Goal: Communication & Community: Answer question/provide support

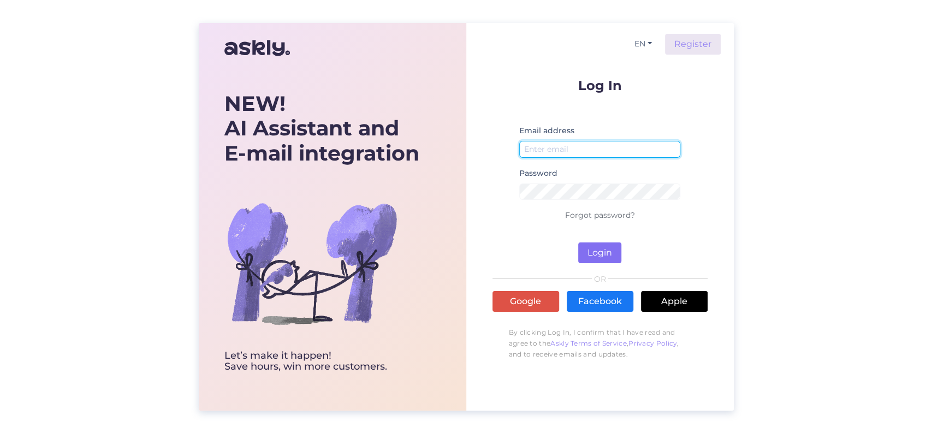
type input "[PERSON_NAME][EMAIL_ADDRESS][DOMAIN_NAME]"
click at [594, 254] on button "Login" at bounding box center [599, 252] width 43 height 21
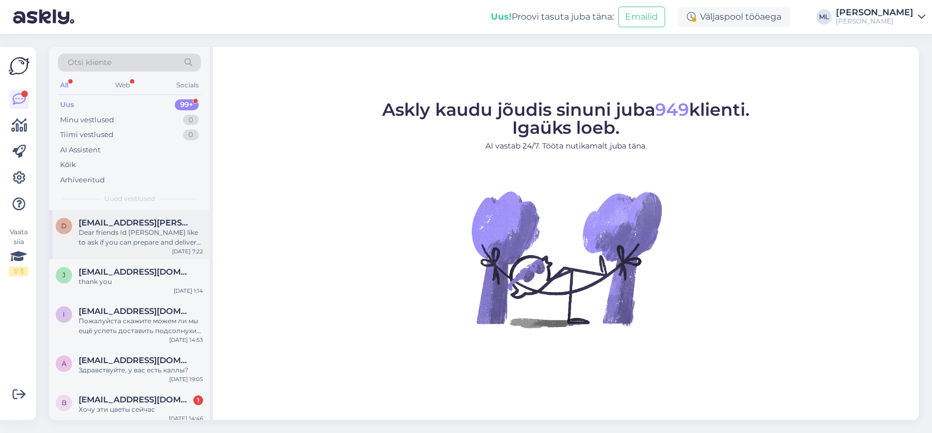
click at [123, 226] on span "[EMAIL_ADDRESS][PERSON_NAME][DOMAIN_NAME]" at bounding box center [136, 223] width 114 height 10
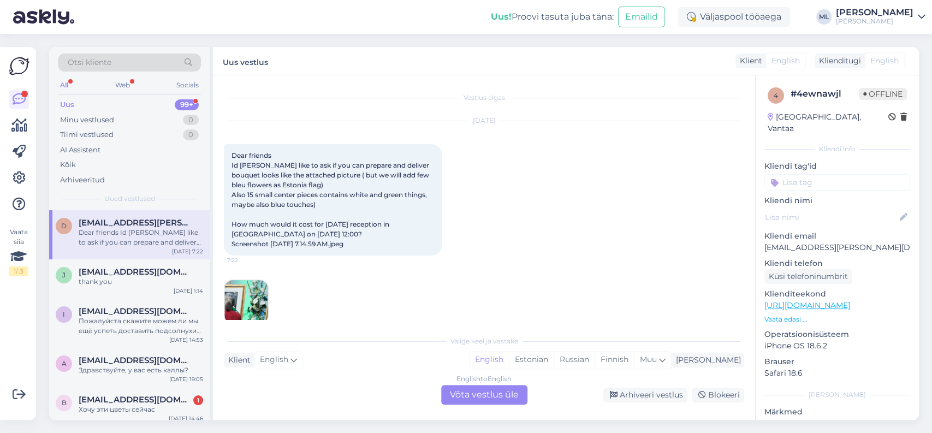
scroll to position [16, 0]
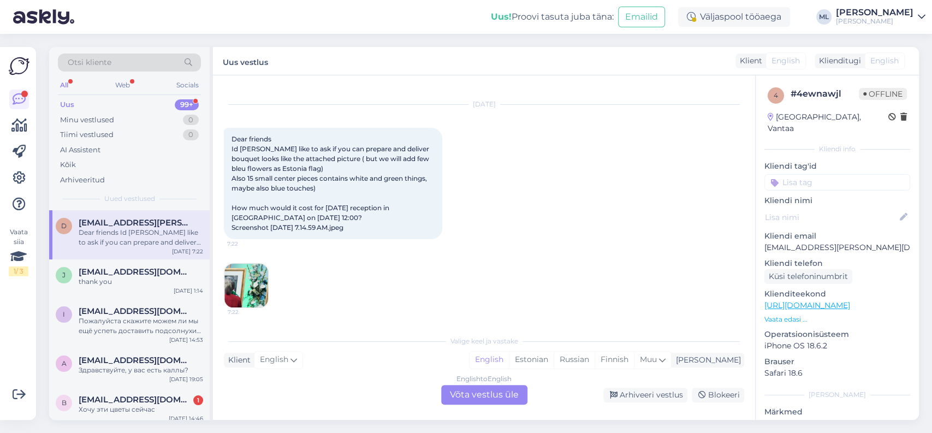
click at [252, 277] on img at bounding box center [246, 286] width 44 height 44
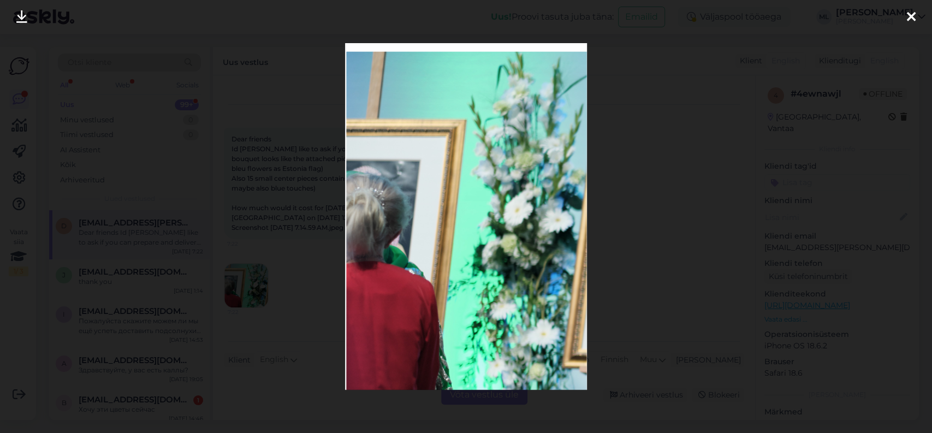
click at [906, 16] on icon at bounding box center [910, 17] width 9 height 14
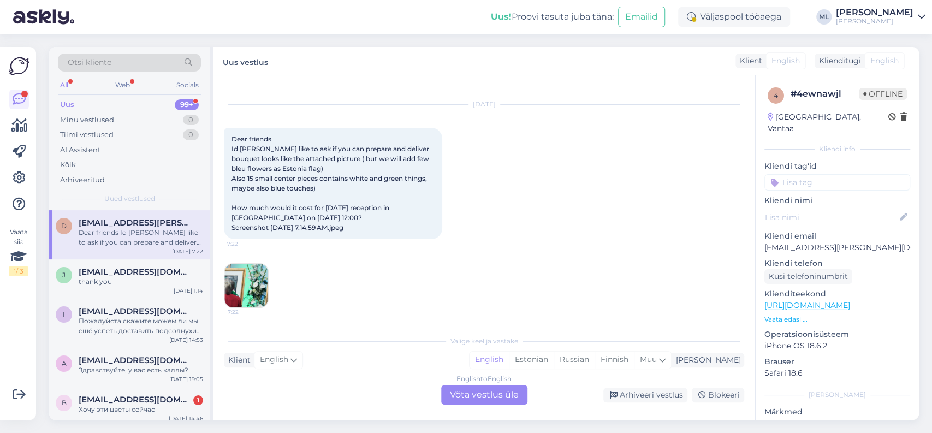
click at [255, 278] on img at bounding box center [246, 286] width 44 height 44
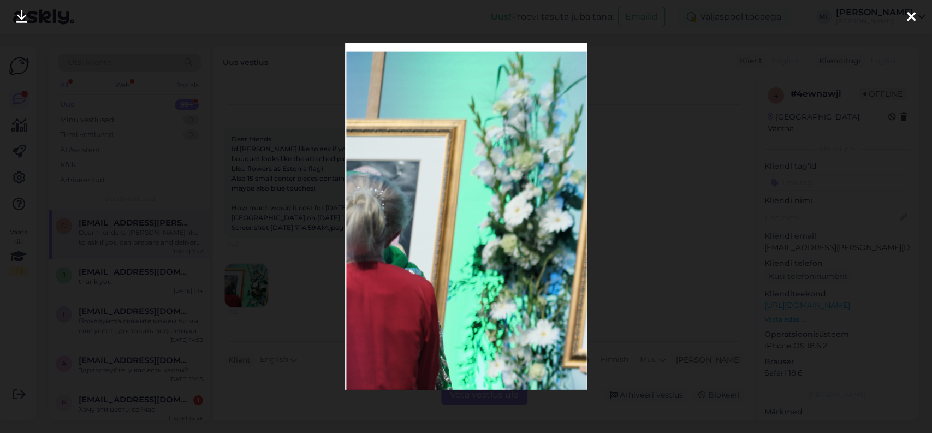
click at [909, 16] on icon at bounding box center [910, 17] width 9 height 14
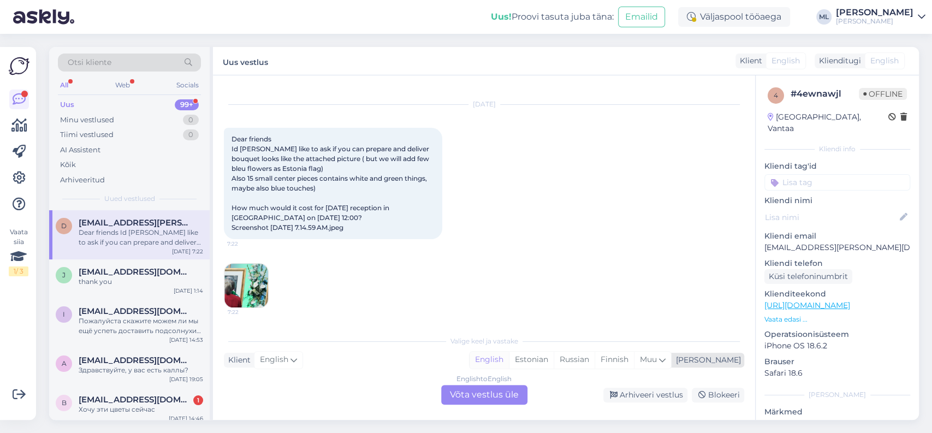
click at [509, 361] on div "English" at bounding box center [488, 359] width 39 height 16
click at [505, 392] on div "English to English Võta vestlus üle" at bounding box center [484, 395] width 86 height 20
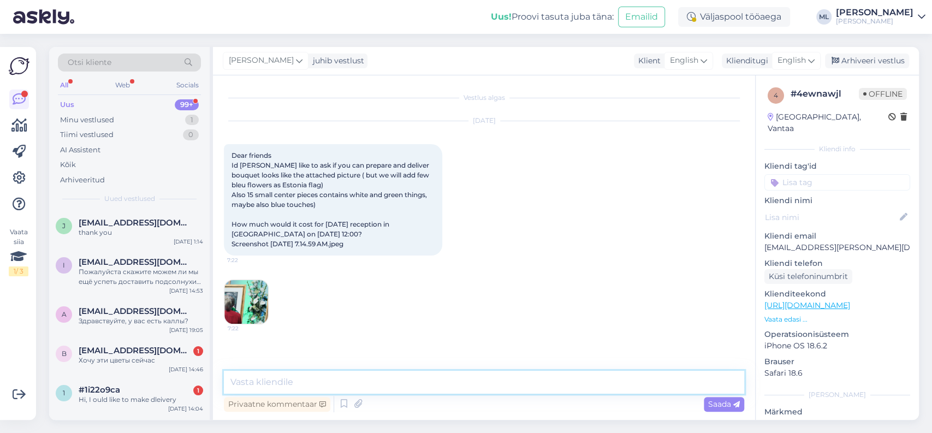
click at [288, 381] on textarea at bounding box center [484, 382] width 520 height 23
click at [439, 382] on textarea "Hello! I believe we still have time to order similat flowers in" at bounding box center [484, 382] width 520 height 23
click at [499, 380] on textarea "Hello! I believe we still have time to order similar flowers in" at bounding box center [484, 382] width 520 height 23
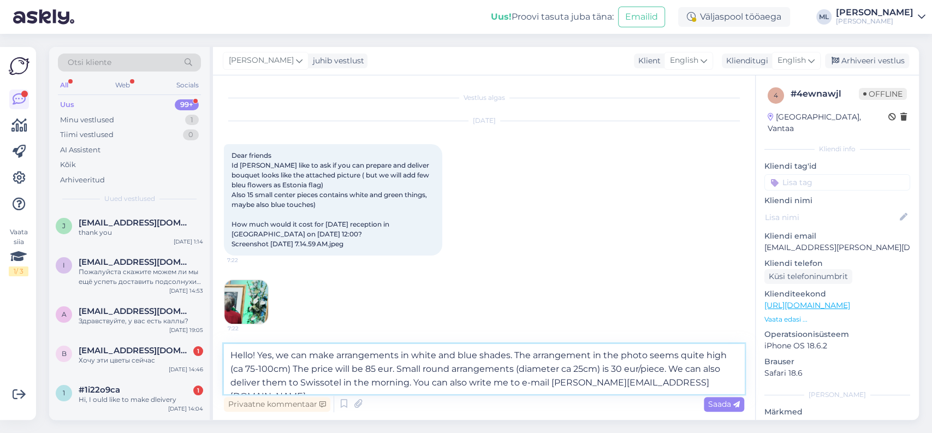
click at [517, 369] on textarea "Hello! Yes, we can make arrangements in white and blue shades. The arrangement …" at bounding box center [484, 369] width 520 height 50
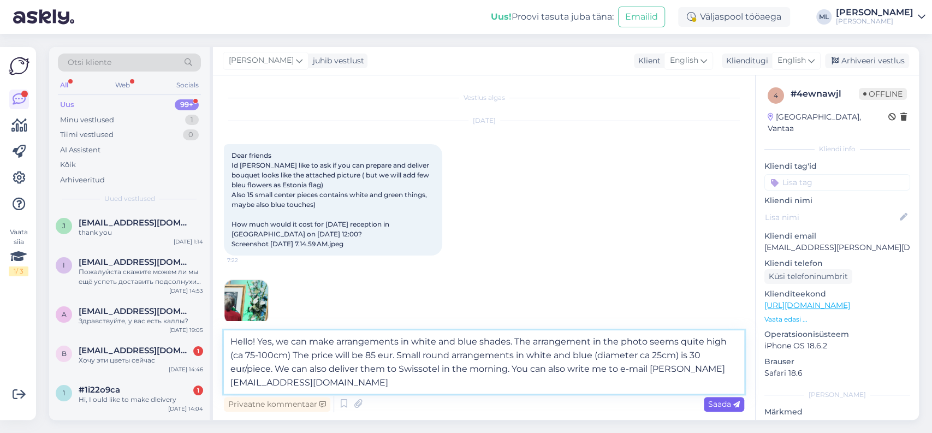
type textarea "Hello! Yes, we can make arrangements in white and blue shades. The arrangement …"
click at [720, 403] on span "Saada" at bounding box center [724, 404] width 32 height 10
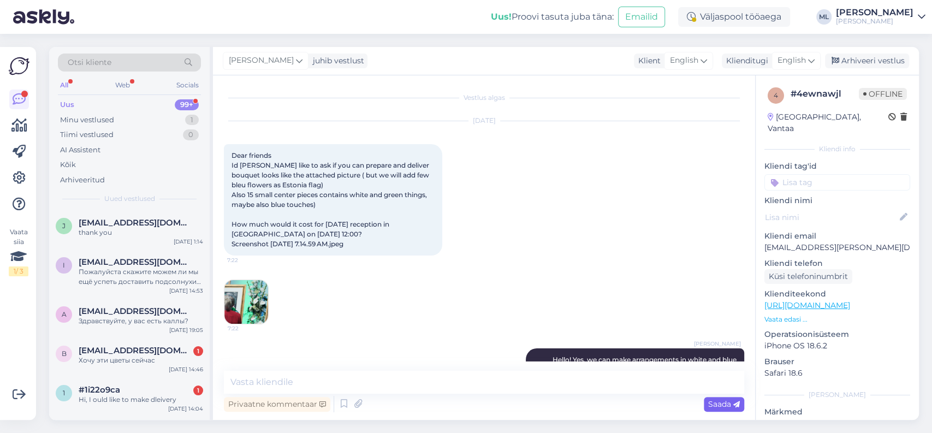
scroll to position [81, 0]
